Goal: Browse casually

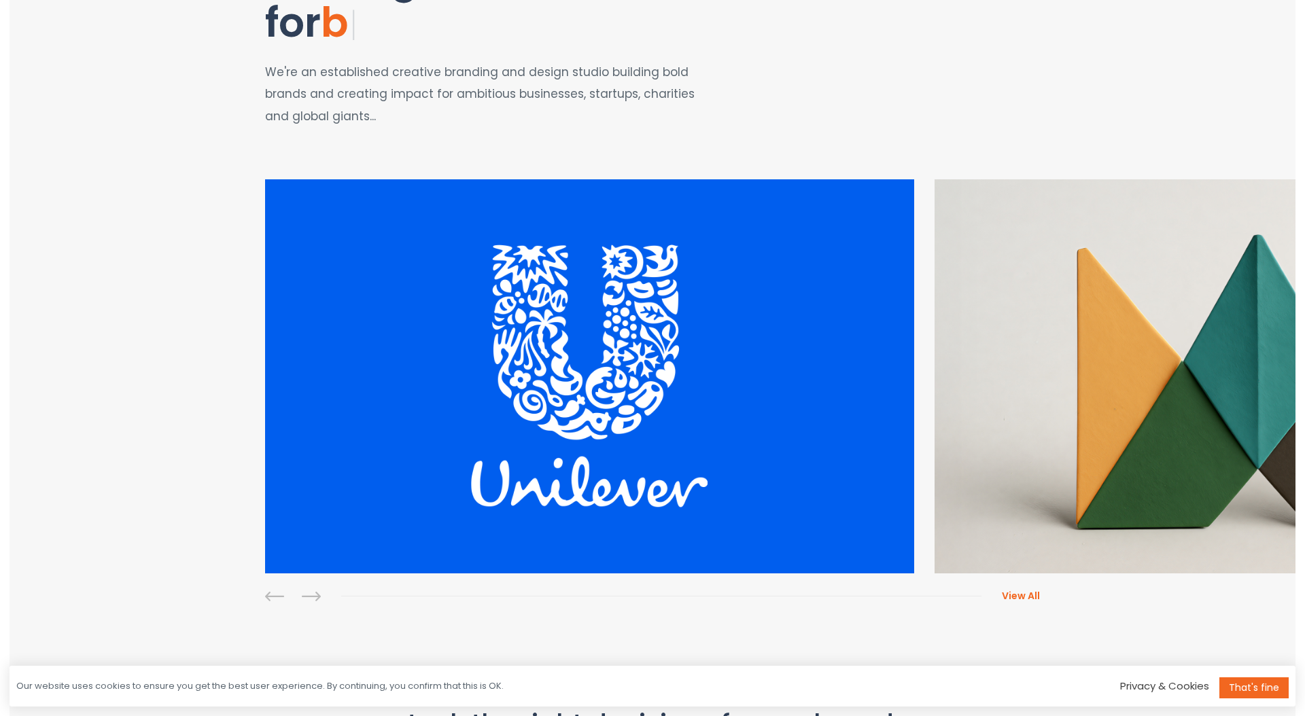
scroll to position [103, 0]
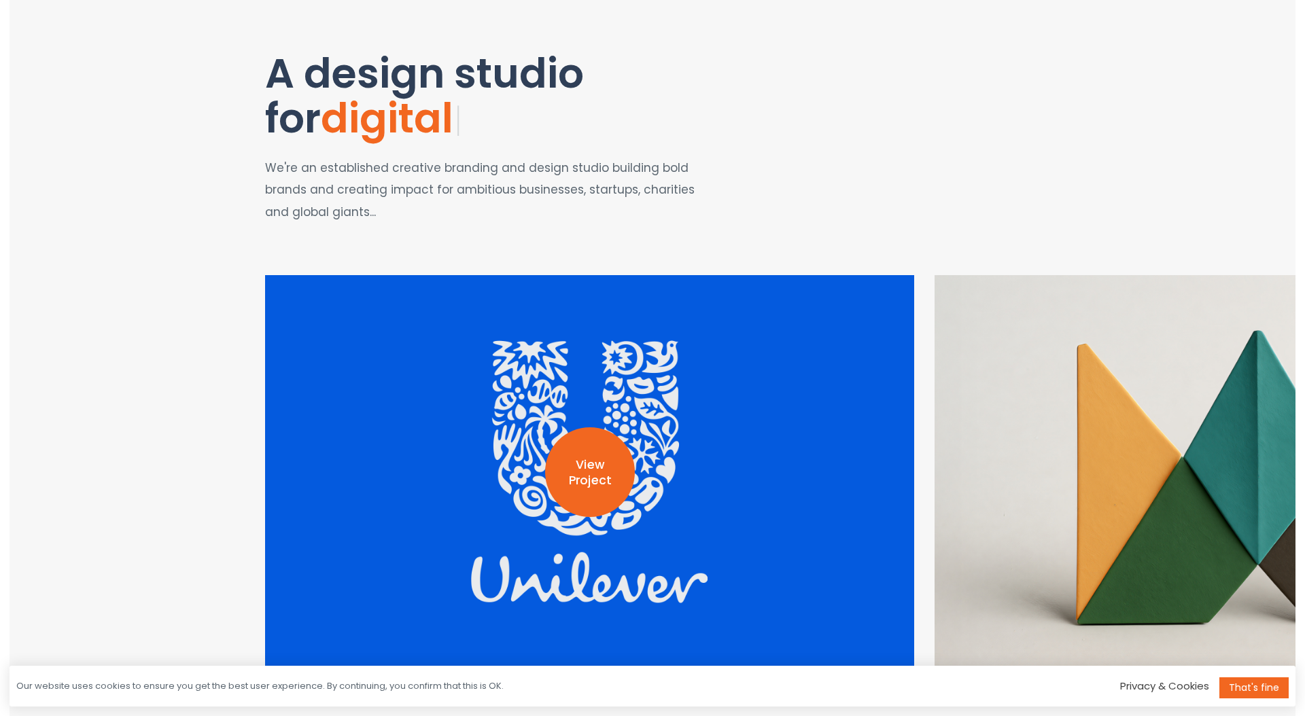
click at [578, 459] on p "View Project" at bounding box center [590, 472] width 90 height 31
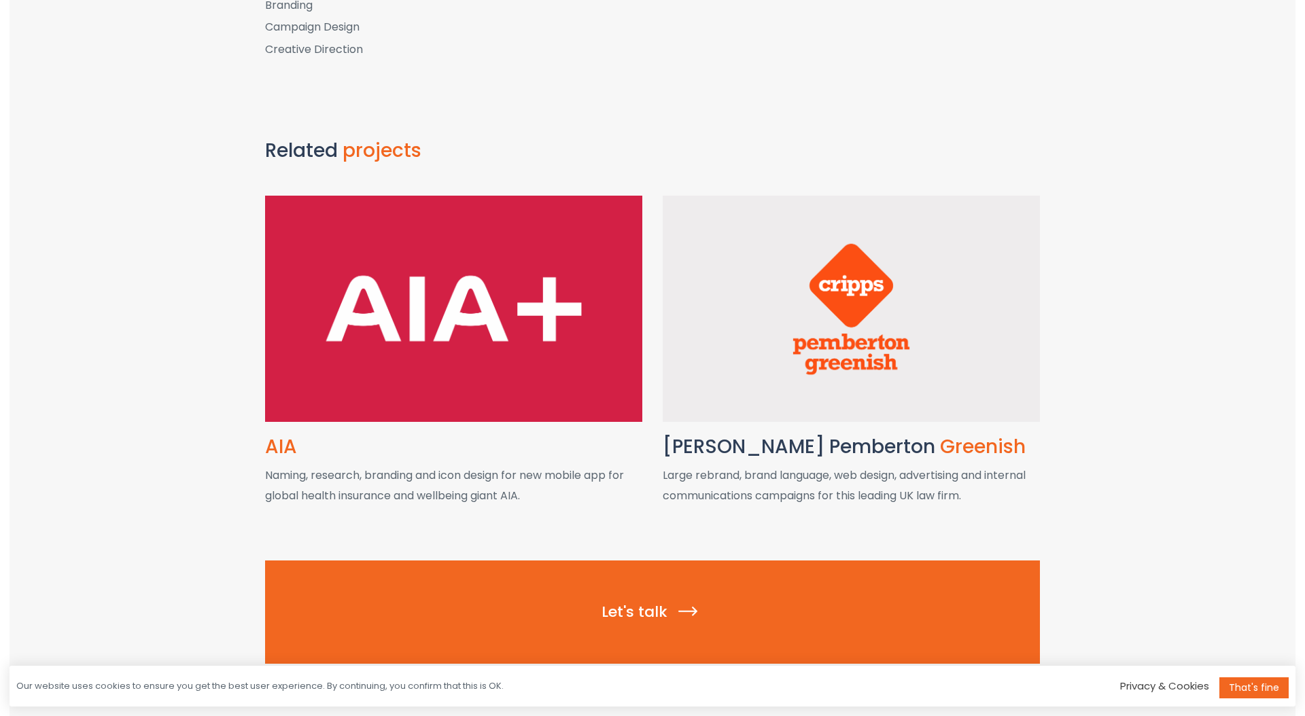
scroll to position [1558, 0]
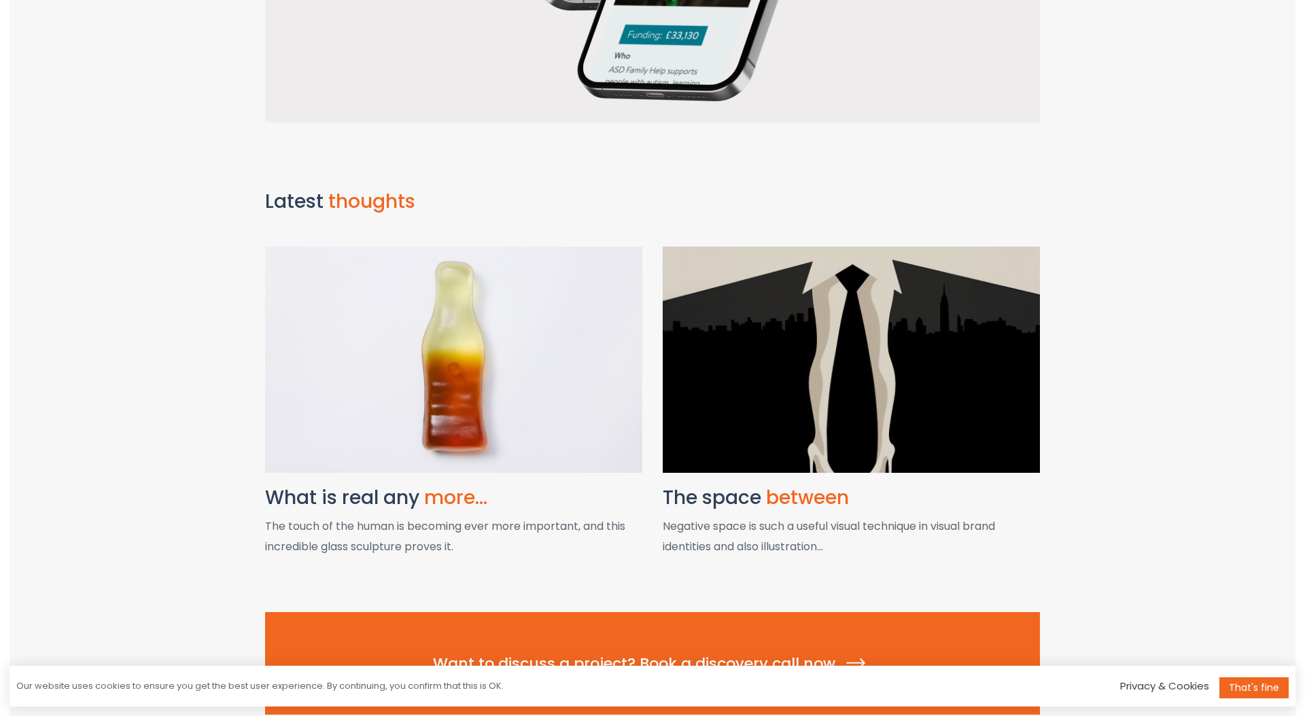
scroll to position [1631, 0]
